Goal: Transaction & Acquisition: Purchase product/service

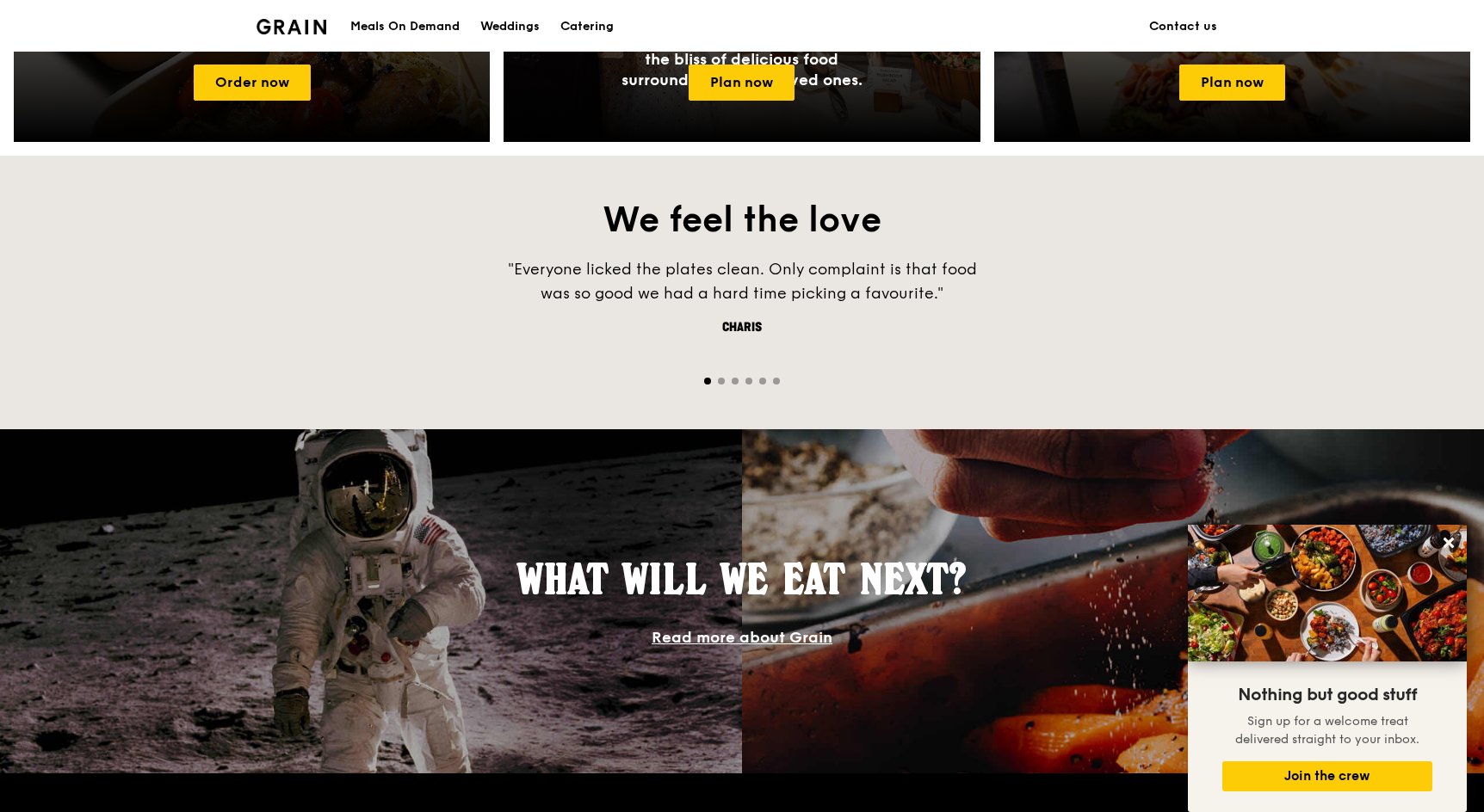
scroll to position [861, 0]
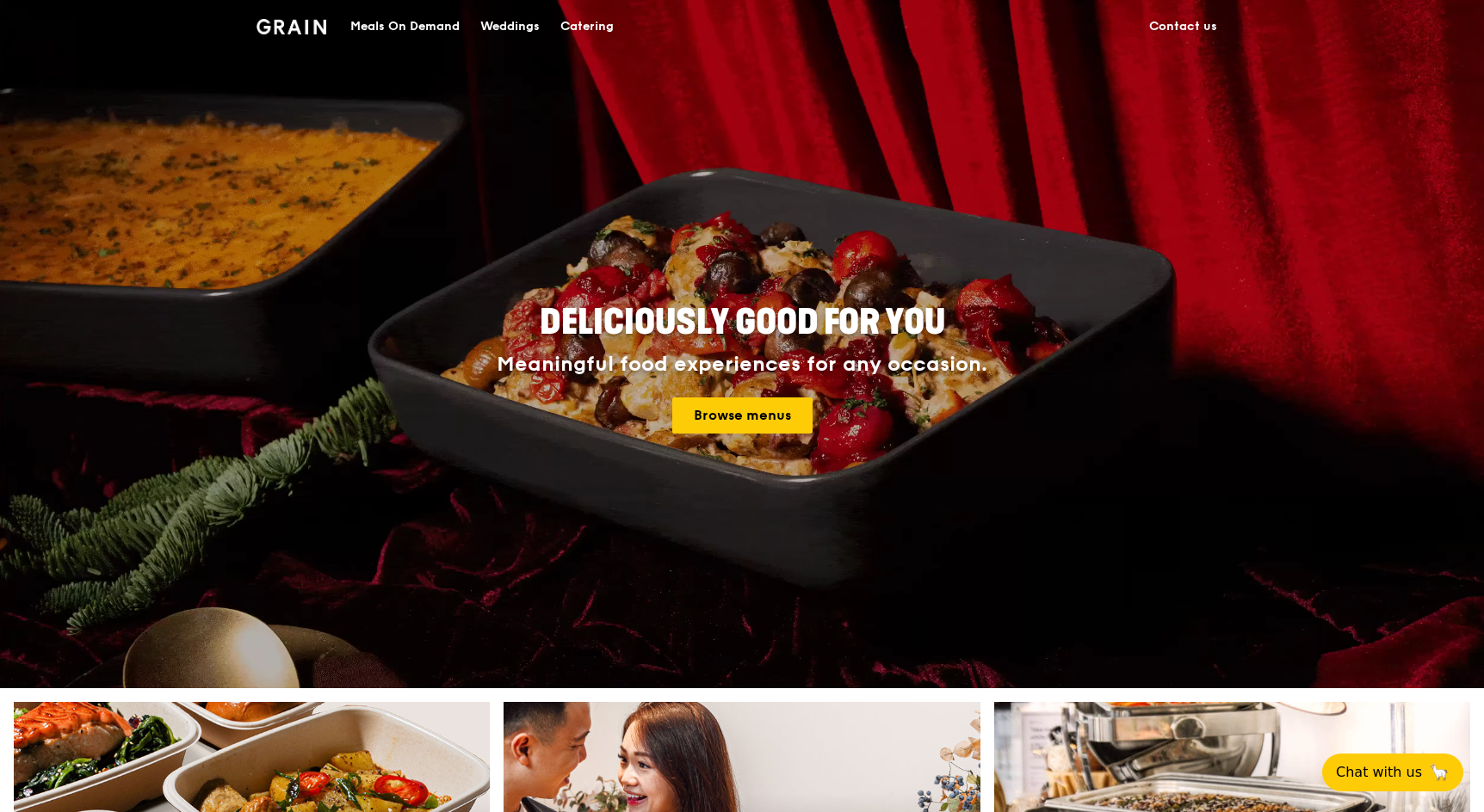
click at [357, 28] on div "Meals On Demand" at bounding box center [405, 27] width 109 height 52
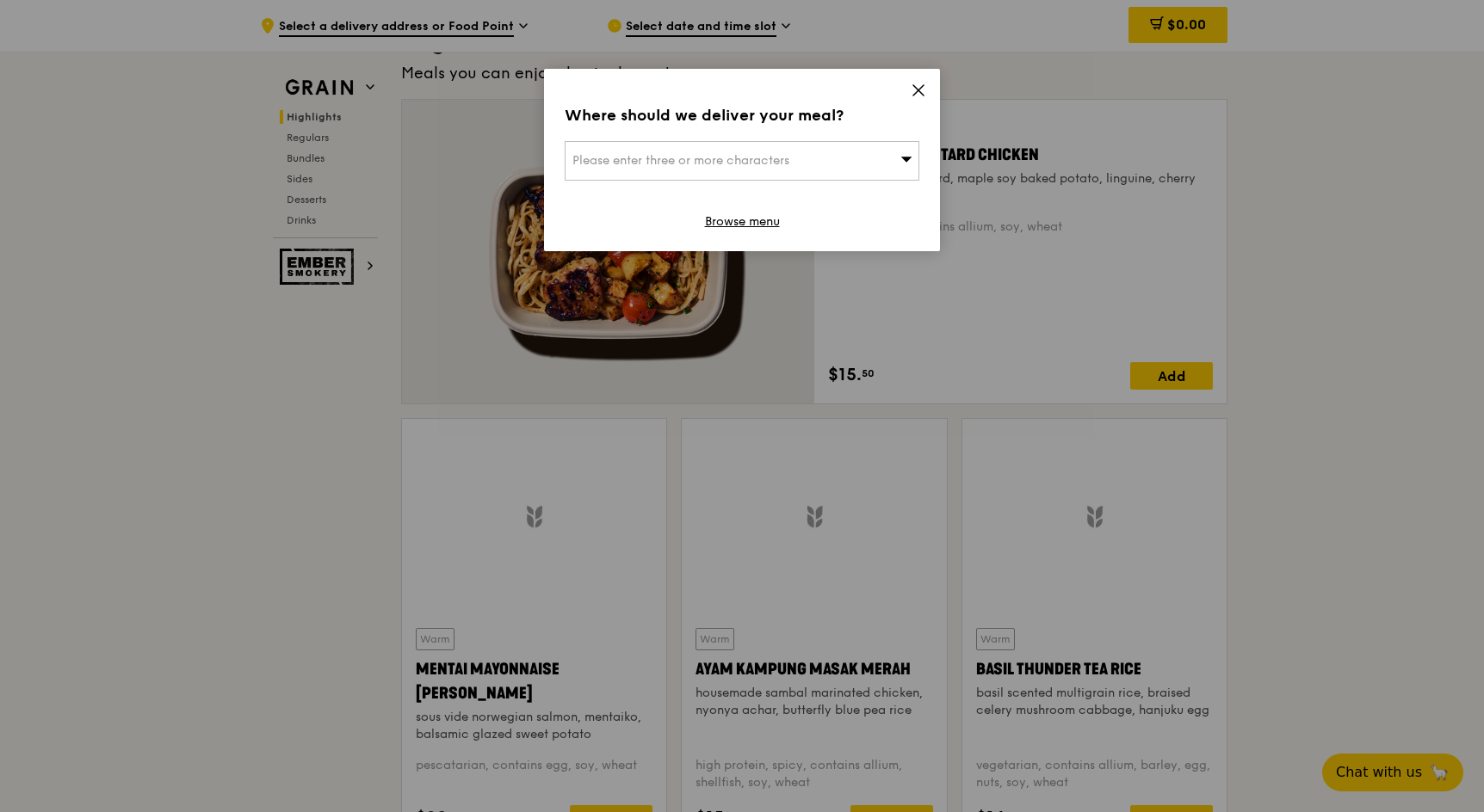
scroll to position [1258, 0]
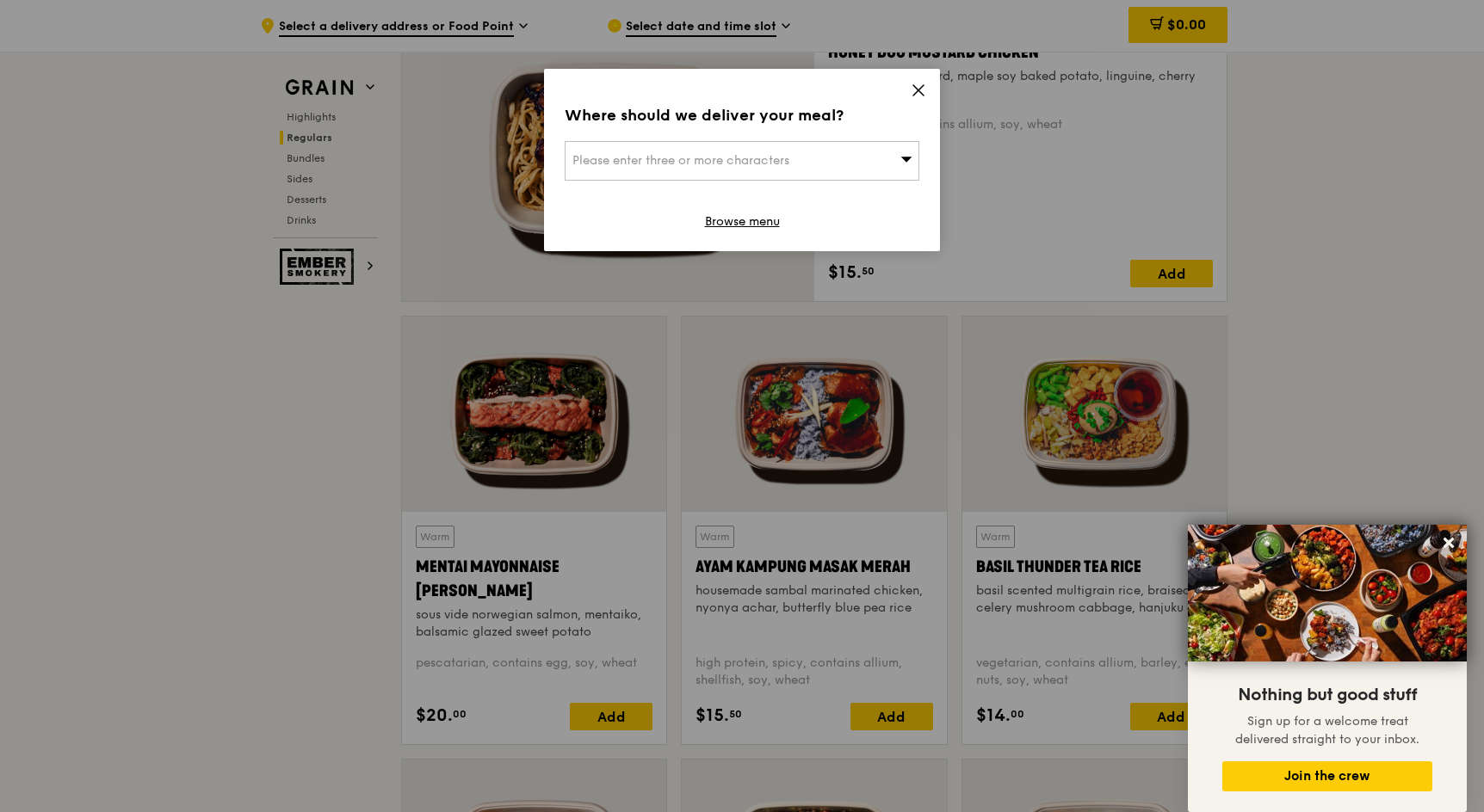
click at [917, 89] on icon at bounding box center [918, 90] width 10 height 10
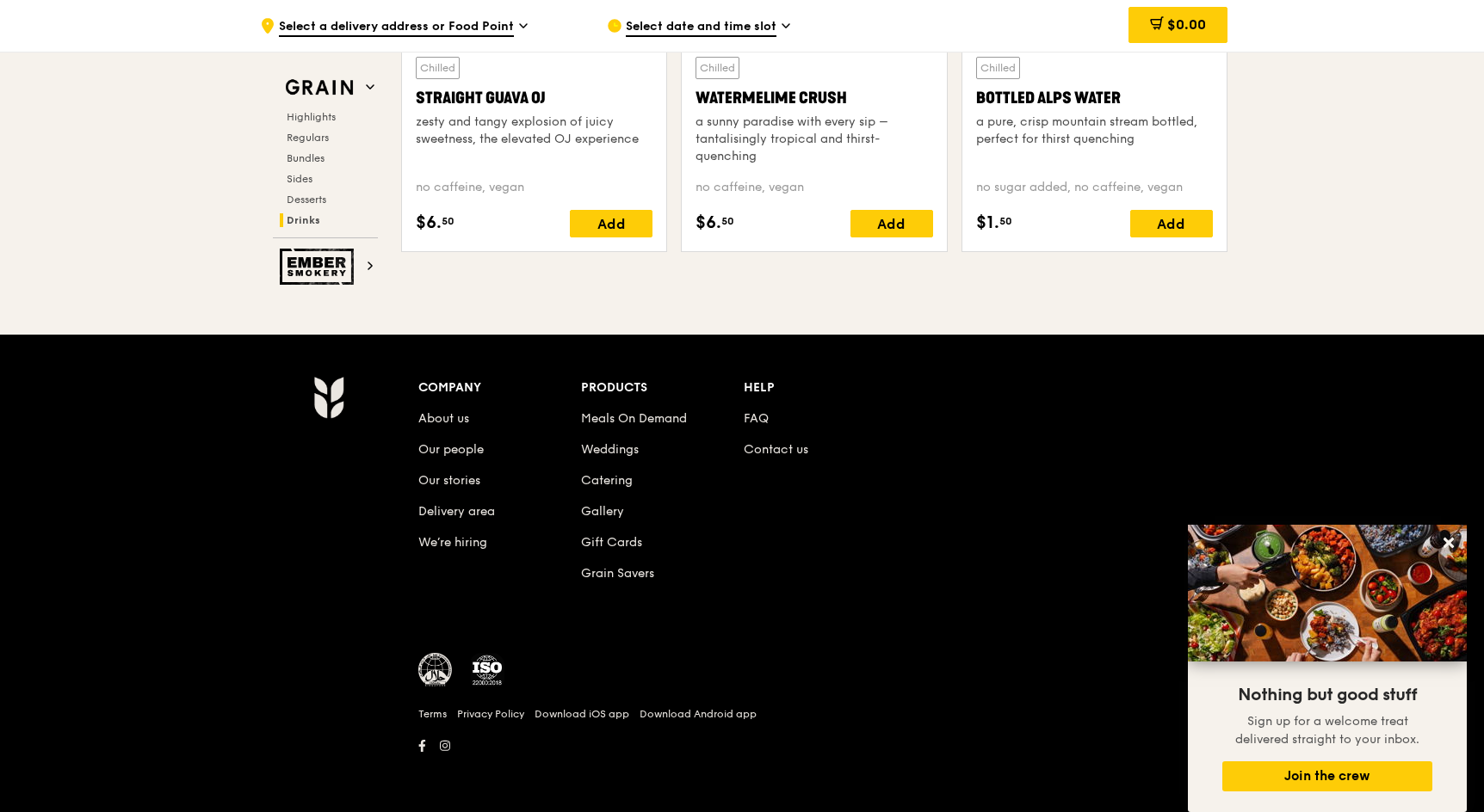
scroll to position [7032, 0]
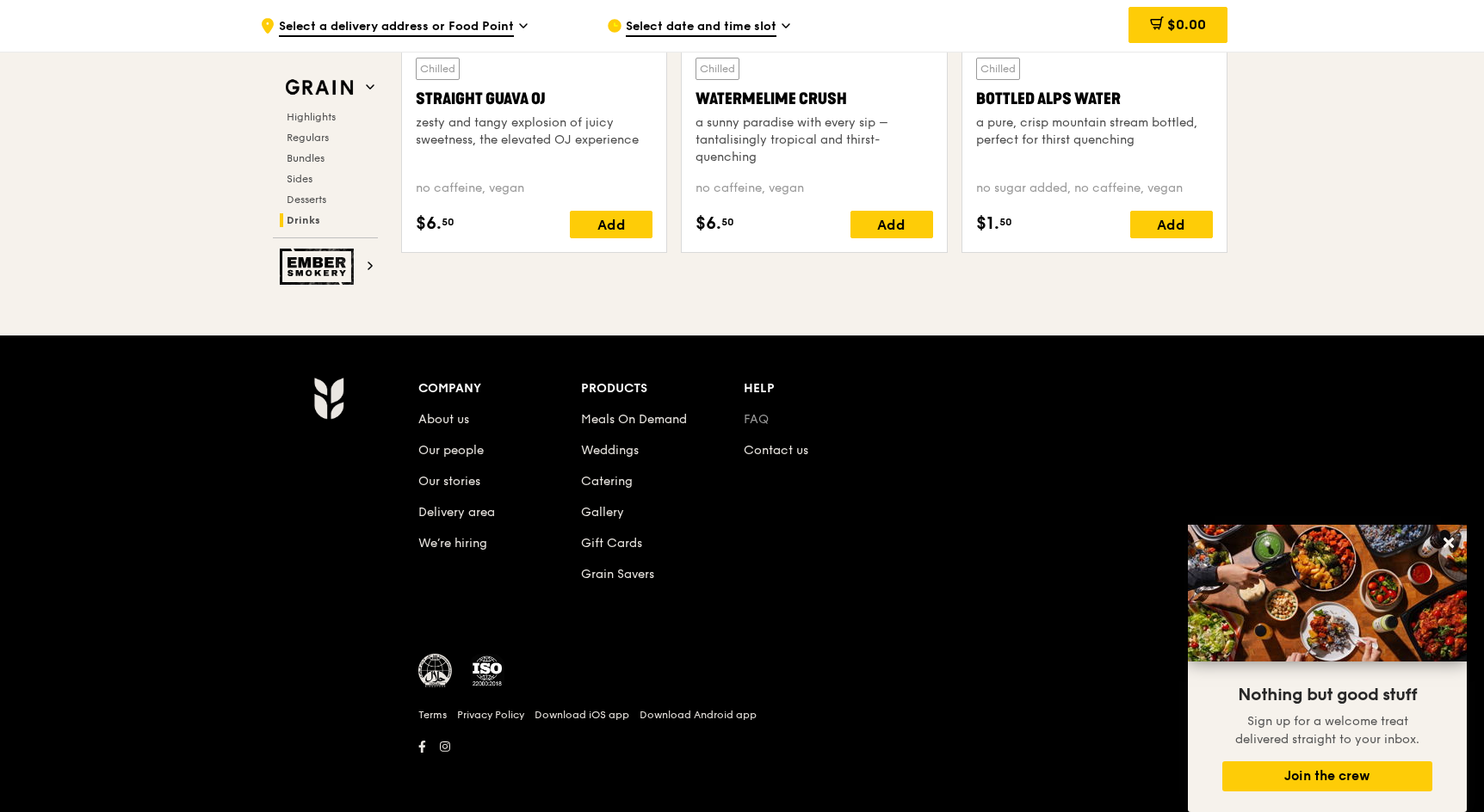
click at [753, 420] on link "FAQ" at bounding box center [755, 419] width 25 height 15
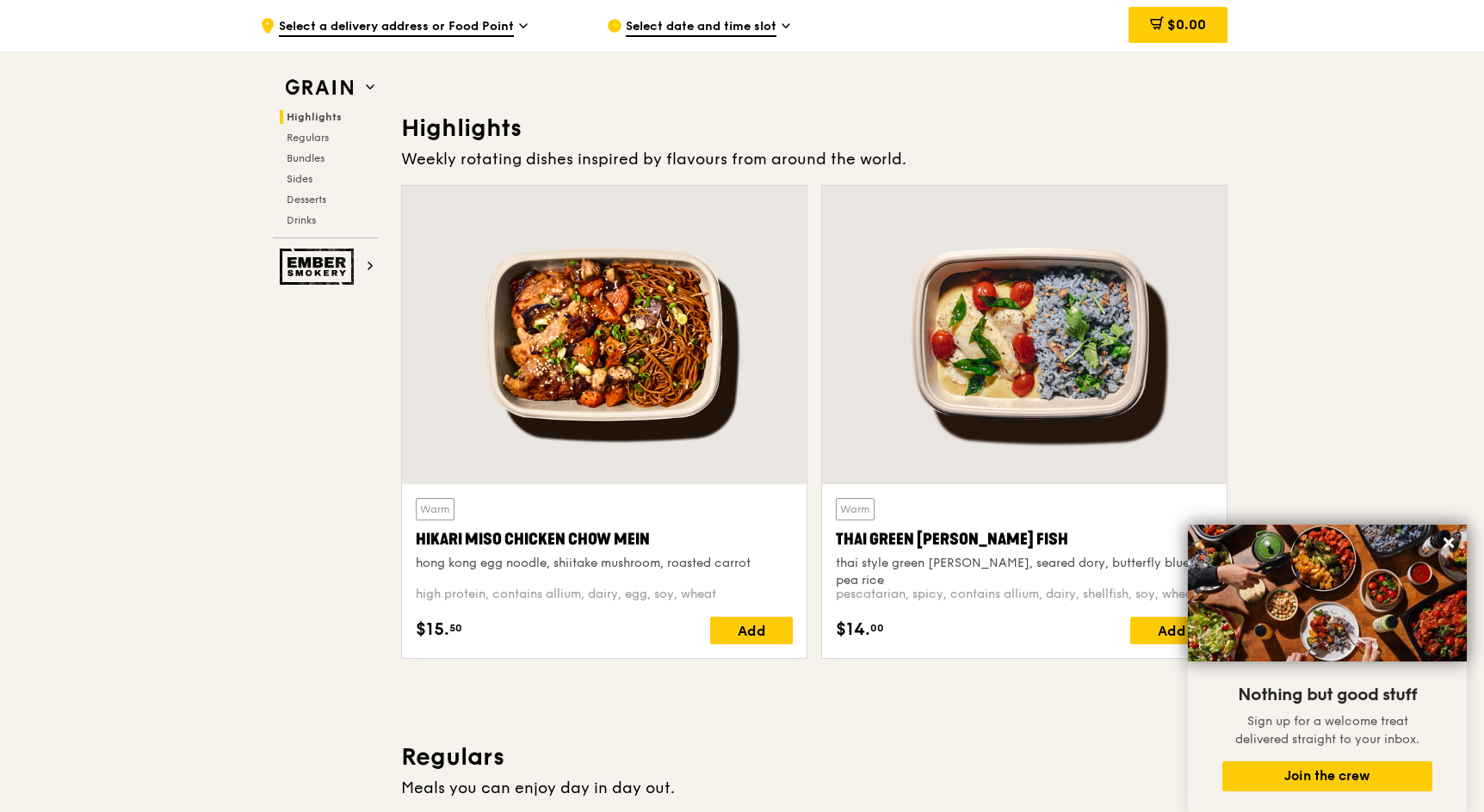
scroll to position [453, 0]
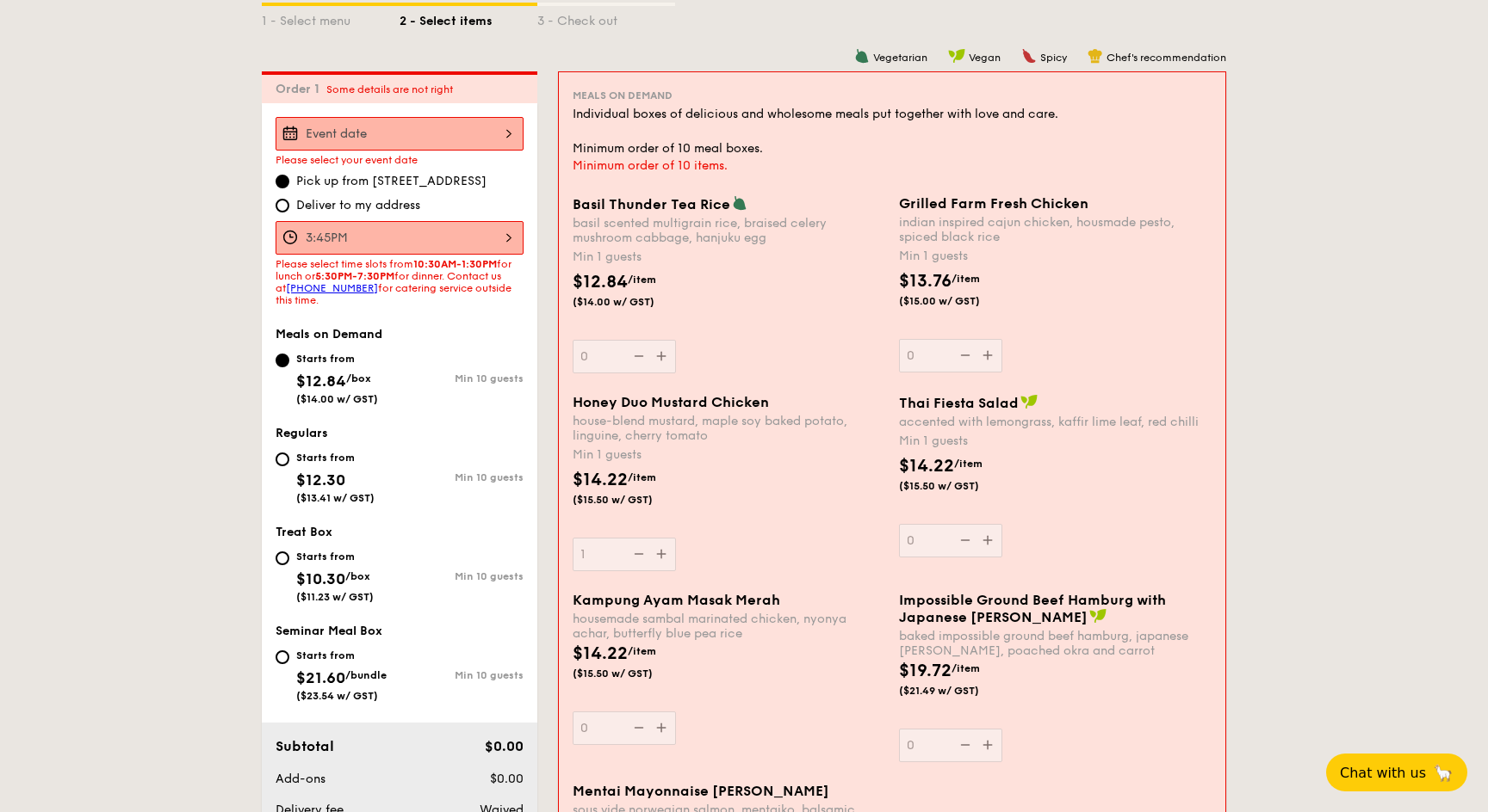
scroll to position [512, 0]
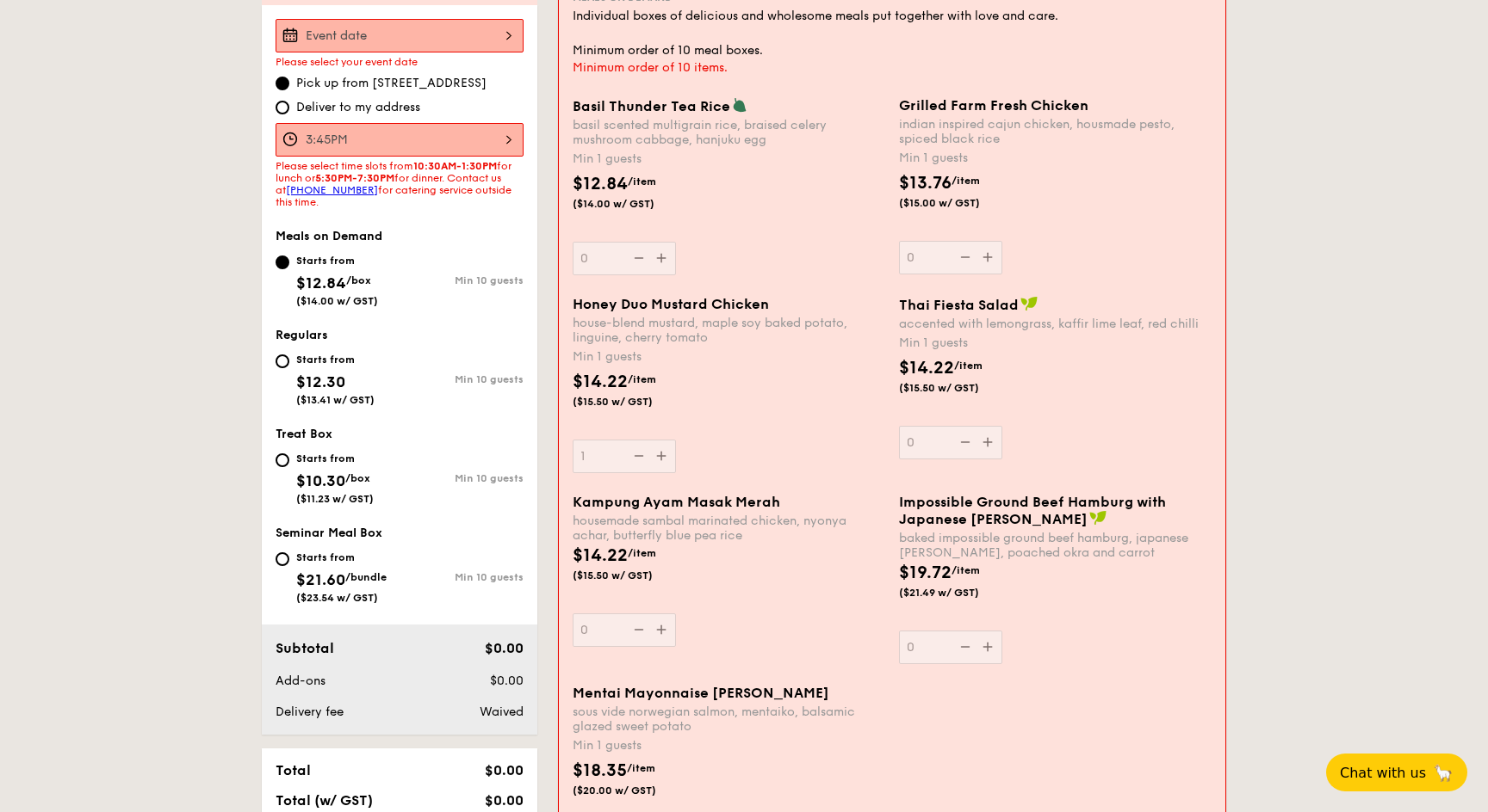
click at [701, 304] on span "Honey Duo Mustard Chicken" at bounding box center [671, 304] width 196 height 16
click at [676, 439] on input "1" at bounding box center [624, 456] width 103 height 34
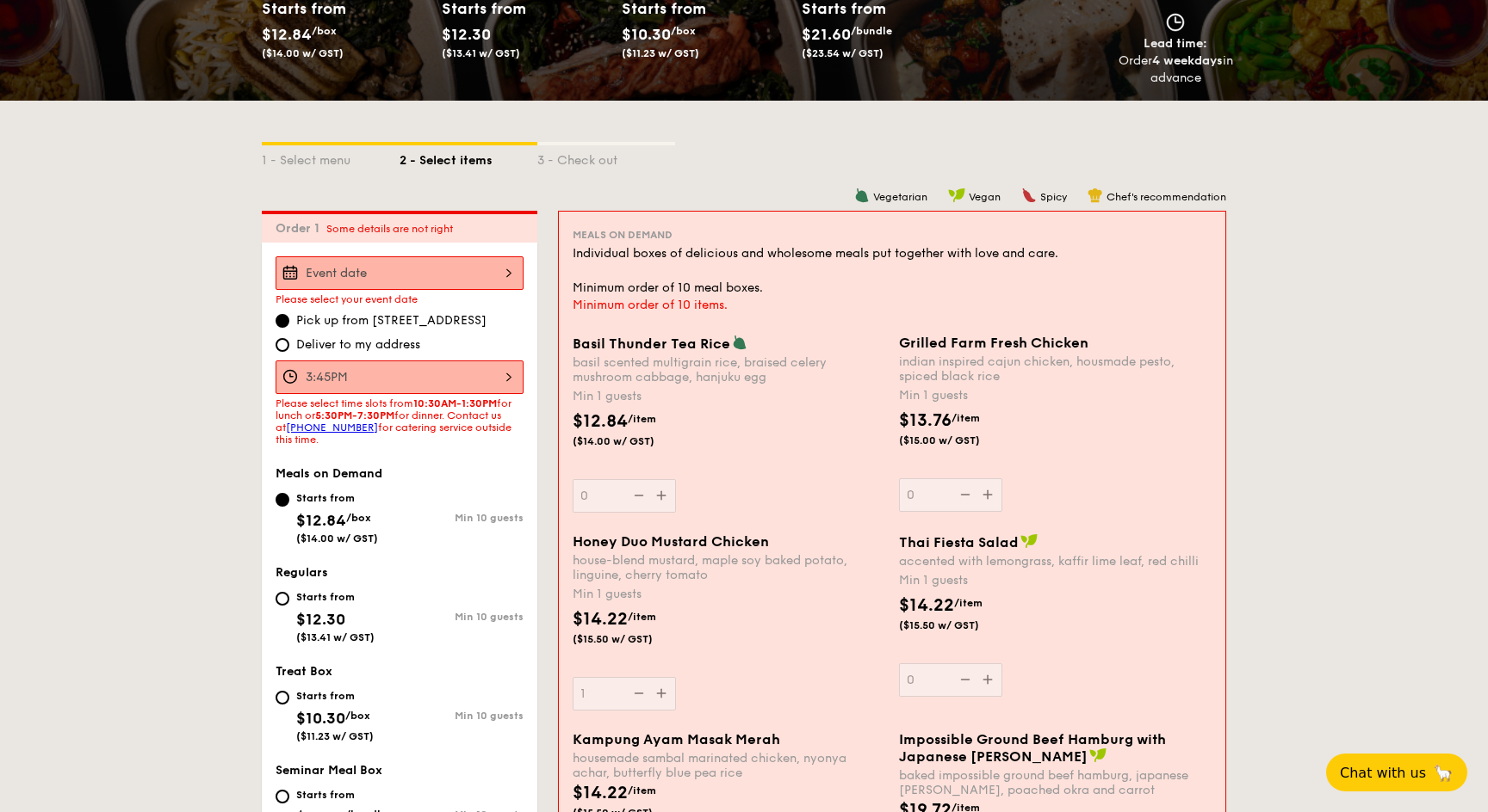
scroll to position [278, 0]
